Goal: Information Seeking & Learning: Learn about a topic

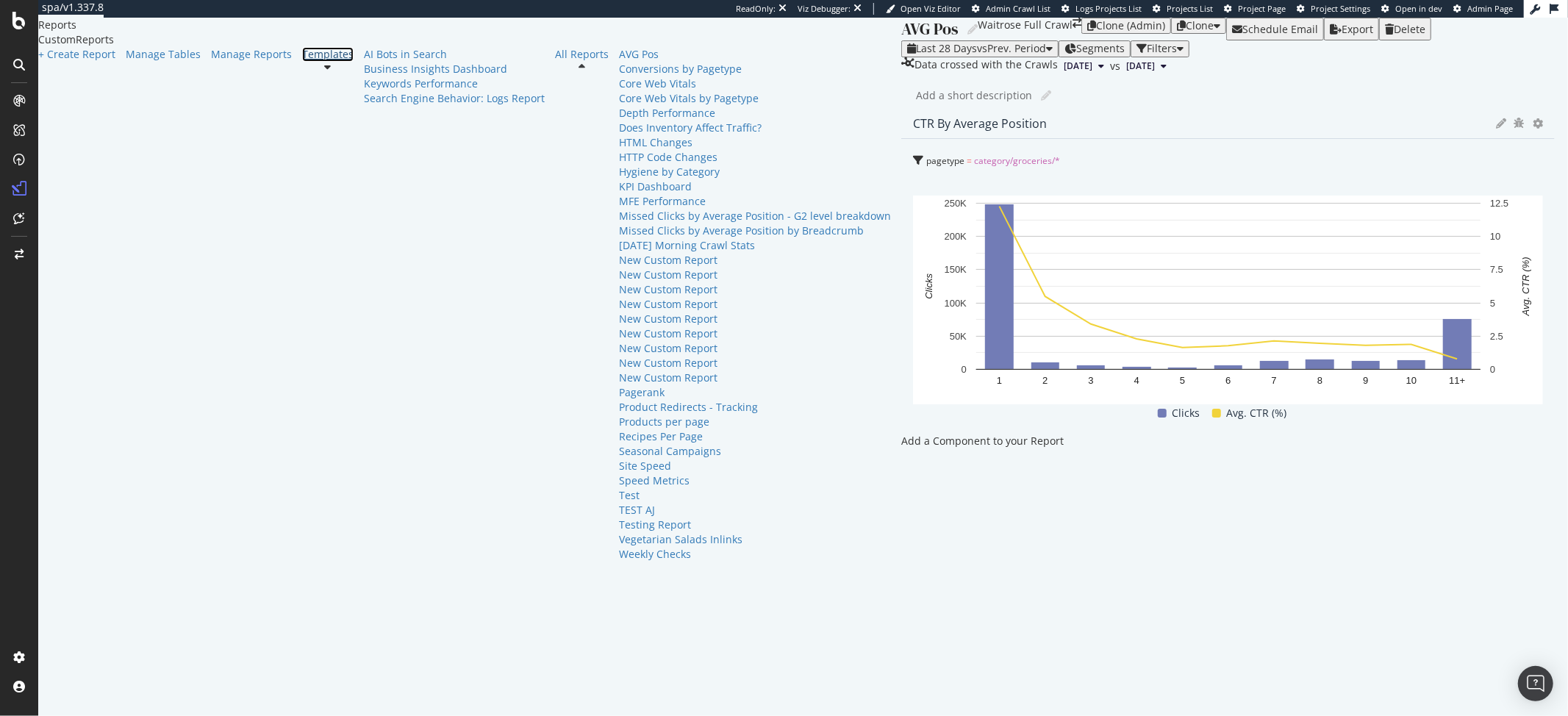
click at [303, 62] on link "Templates" at bounding box center [328, 54] width 52 height 15
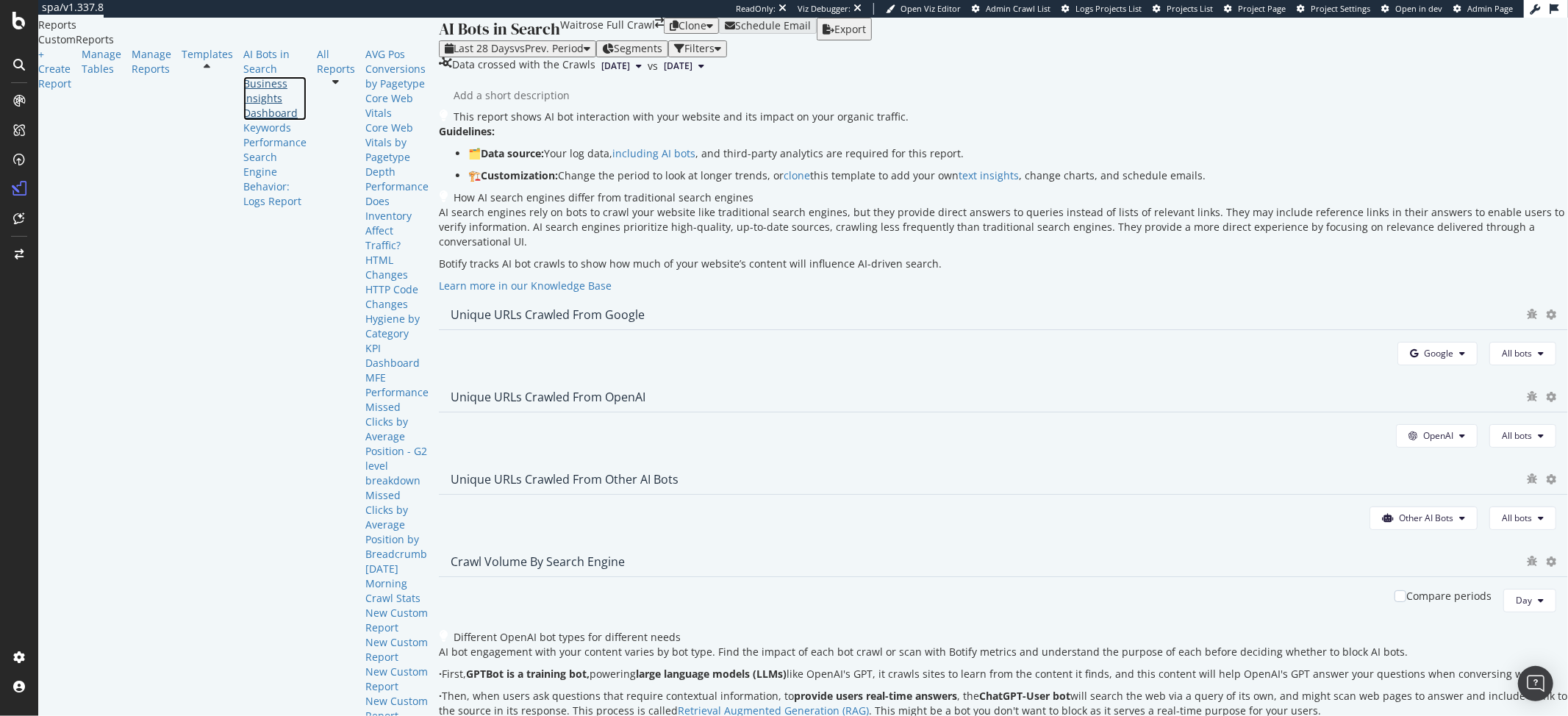
click at [243, 121] on div "Business Insights Dashboard" at bounding box center [275, 98] width 63 height 44
